Goal: Transaction & Acquisition: Purchase product/service

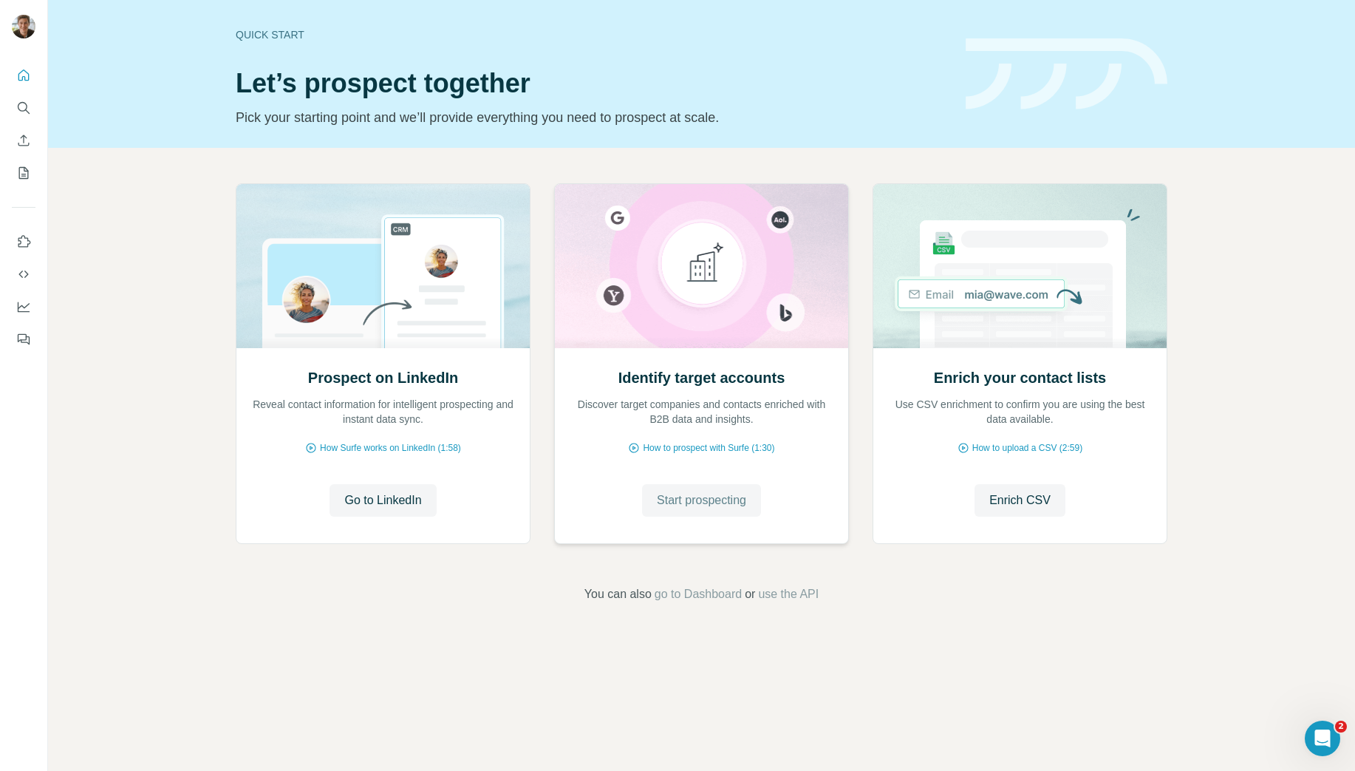
click at [695, 487] on button "Start prospecting" at bounding box center [701, 500] width 119 height 33
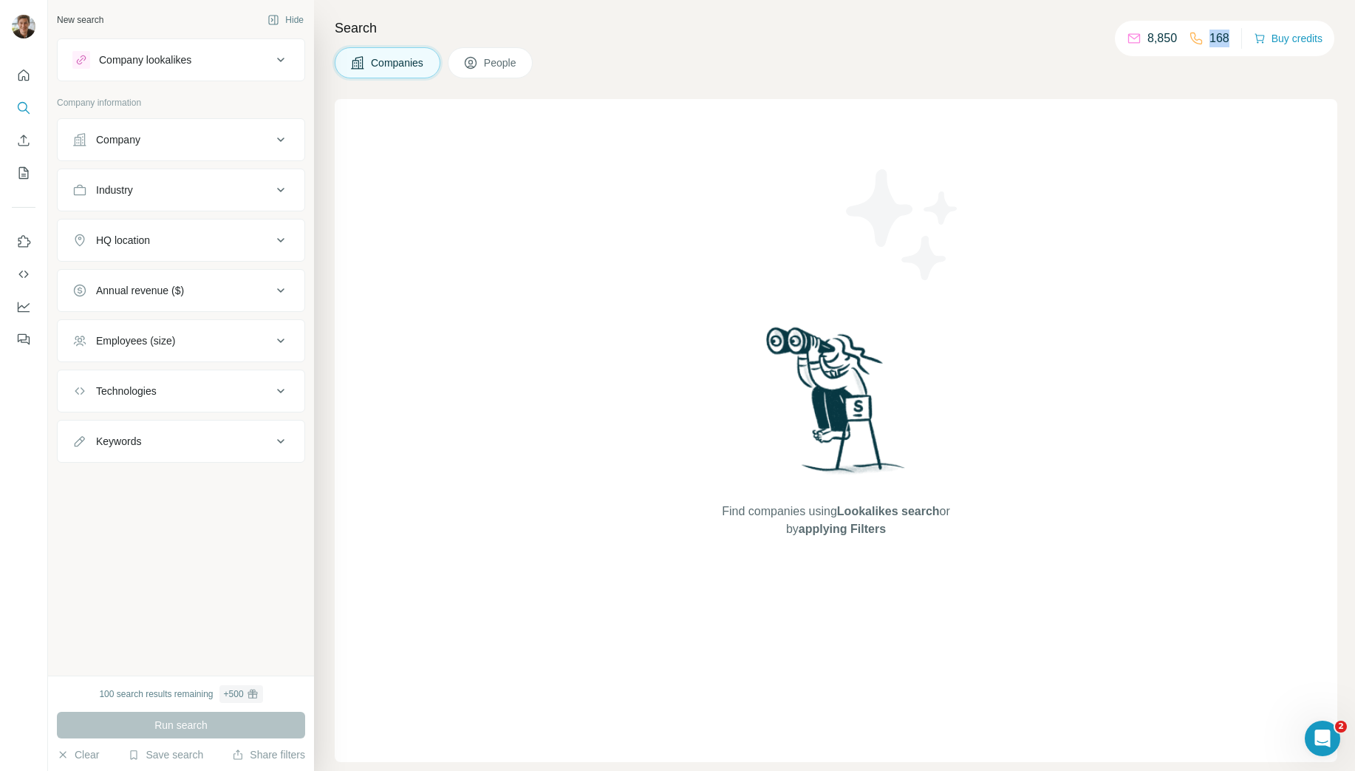
drag, startPoint x: 1225, startPoint y: 38, endPoint x: 1170, endPoint y: 38, distance: 54.7
click at [1170, 38] on div "8,850 168 Buy credits" at bounding box center [1224, 38] width 219 height 35
click at [1210, 43] on p "168" at bounding box center [1220, 39] width 20 height 18
drag, startPoint x: 1218, startPoint y: 38, endPoint x: 1197, endPoint y: 40, distance: 20.7
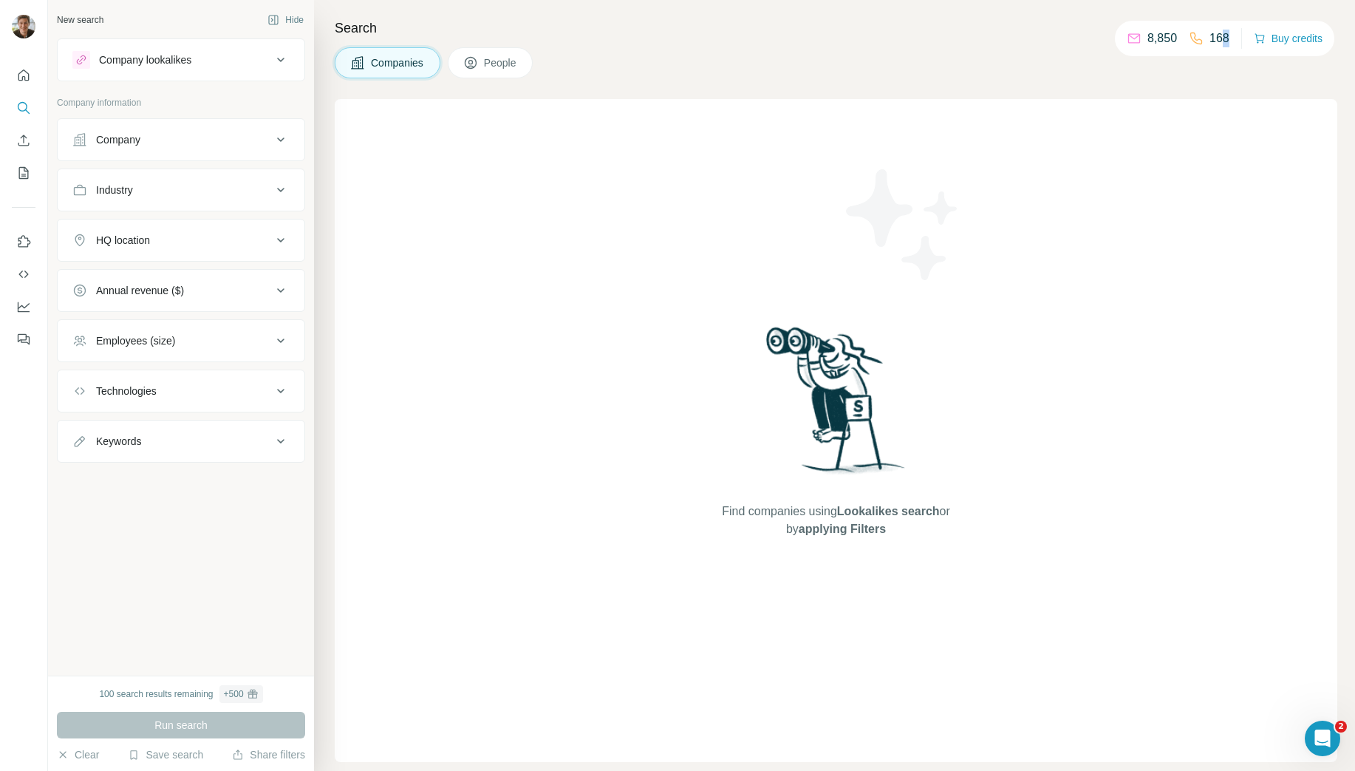
click at [1216, 38] on p "168" at bounding box center [1220, 39] width 20 height 18
click at [1278, 39] on button "Buy credits" at bounding box center [1288, 38] width 69 height 21
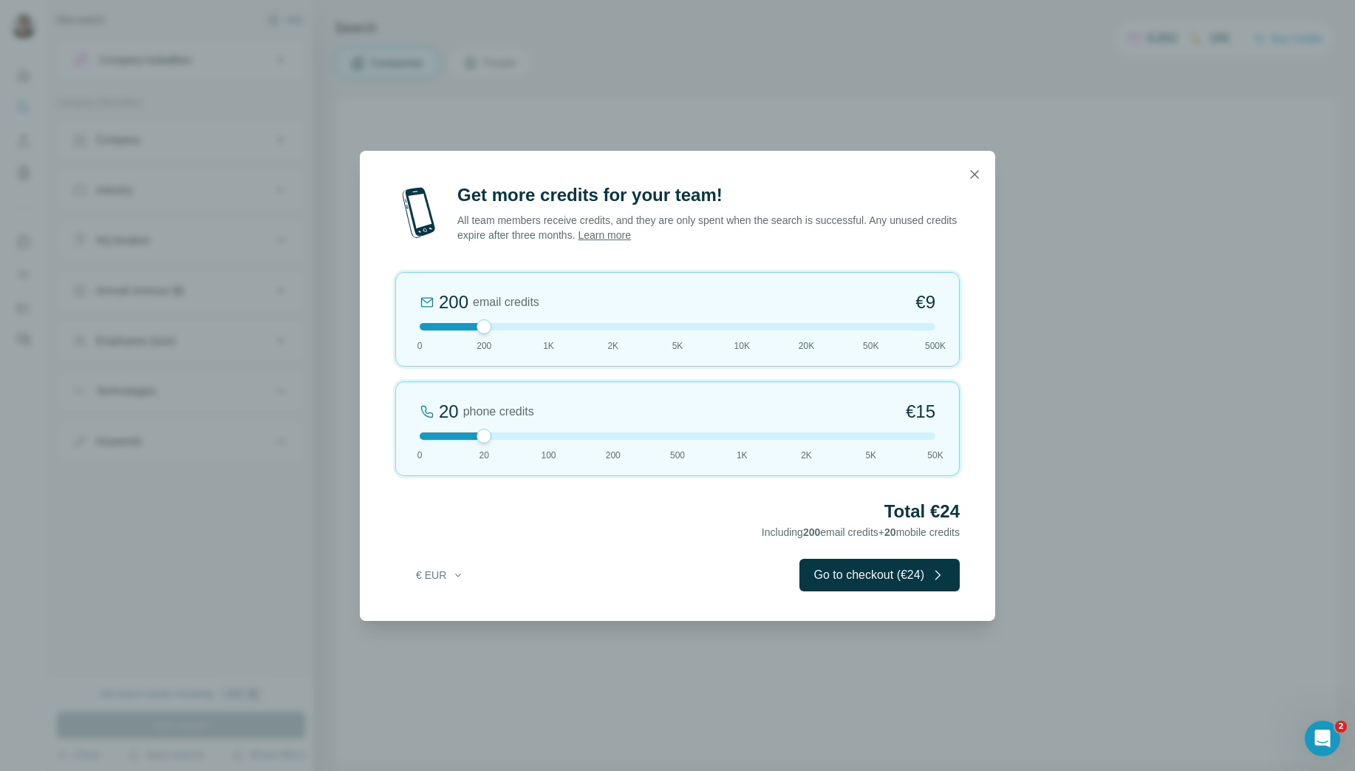
drag, startPoint x: 485, startPoint y: 432, endPoint x: 471, endPoint y: 431, distance: 14.8
click at [471, 432] on div at bounding box center [678, 435] width 516 height 7
click at [975, 179] on icon "button" at bounding box center [974, 174] width 15 height 15
